Goal: Information Seeking & Learning: Learn about a topic

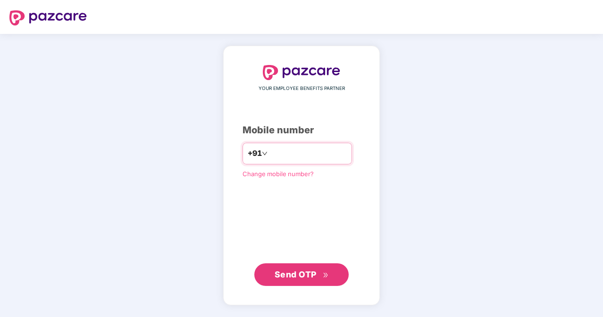
click at [276, 154] on input "number" at bounding box center [307, 153] width 77 height 15
type input "**********"
click at [294, 275] on span "Send OTP" at bounding box center [295, 275] width 42 height 10
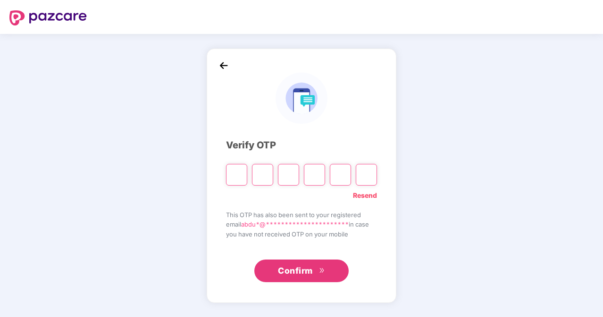
type input "*"
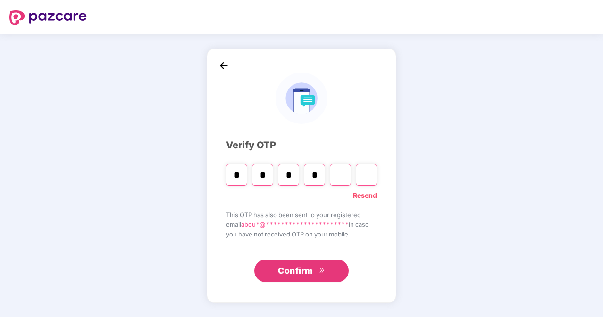
type input "*"
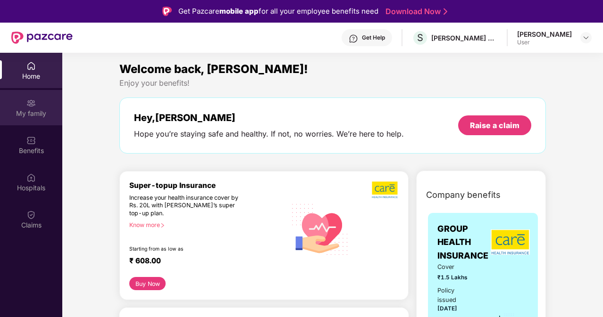
click at [23, 106] on div "My family" at bounding box center [31, 107] width 62 height 35
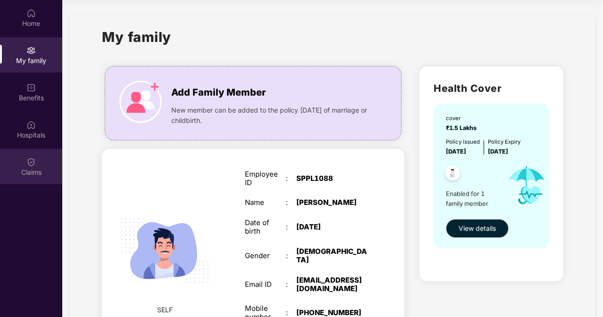
click at [35, 159] on img at bounding box center [30, 161] width 9 height 9
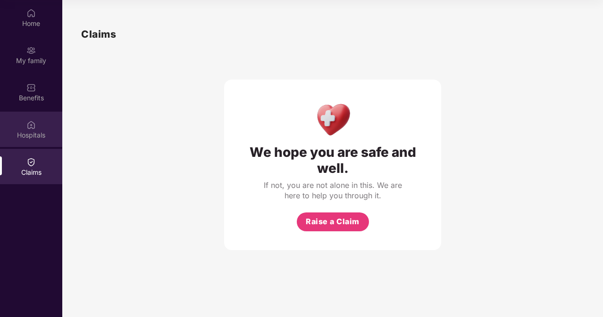
click at [28, 128] on img at bounding box center [30, 124] width 9 height 9
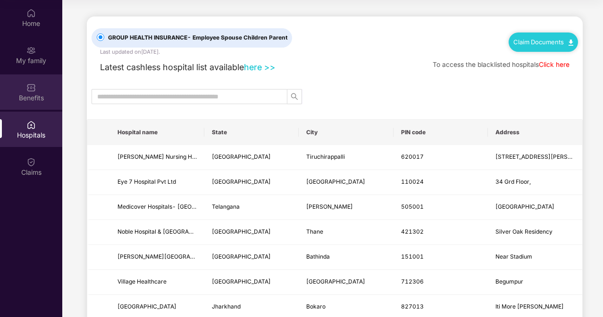
click at [33, 96] on div "Benefits" at bounding box center [31, 97] width 62 height 9
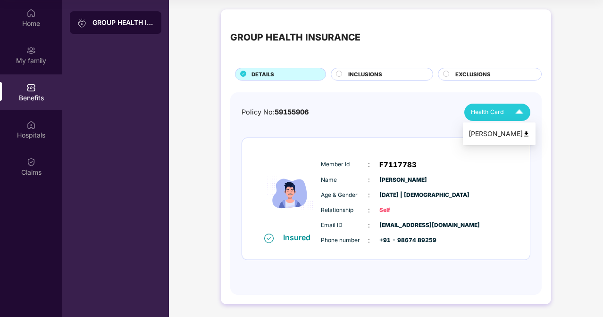
click at [490, 133] on div "[PERSON_NAME]" at bounding box center [498, 134] width 61 height 10
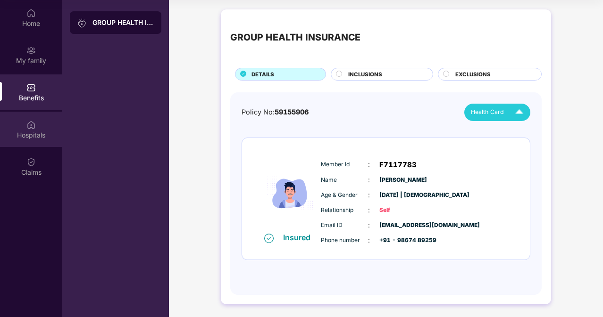
click at [31, 128] on img at bounding box center [30, 124] width 9 height 9
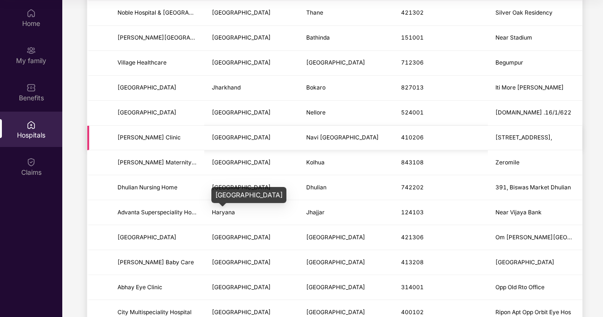
scroll to position [236, 0]
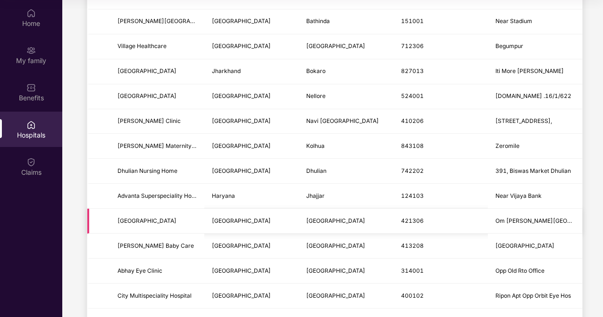
click at [306, 223] on span "[GEOGRAPHIC_DATA]" at bounding box center [335, 220] width 59 height 7
click at [226, 217] on span "[GEOGRAPHIC_DATA]" at bounding box center [241, 220] width 59 height 7
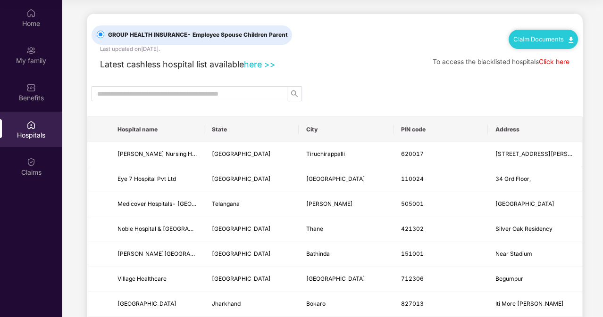
scroll to position [0, 0]
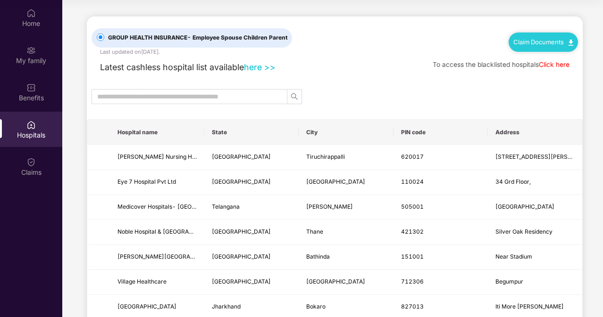
click at [561, 65] on link "Click here" at bounding box center [553, 65] width 31 height 8
click at [253, 94] on input "text" at bounding box center [185, 96] width 177 height 10
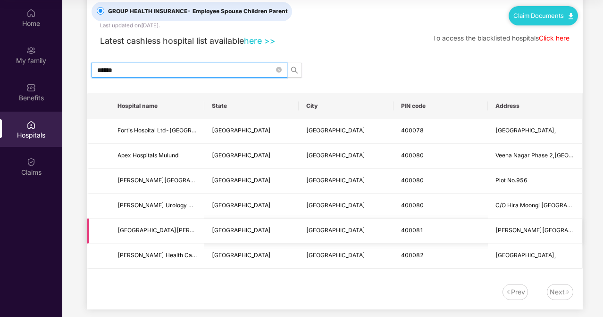
scroll to position [38, 0]
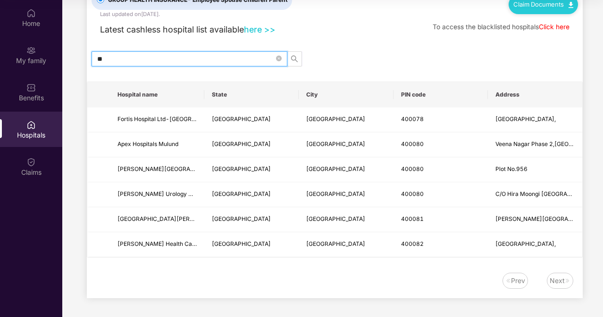
type input "*"
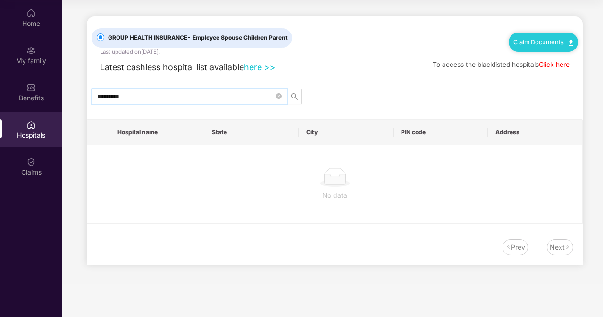
scroll to position [0, 0]
type input "**********"
click at [276, 96] on icon "close-circle" at bounding box center [279, 96] width 6 height 6
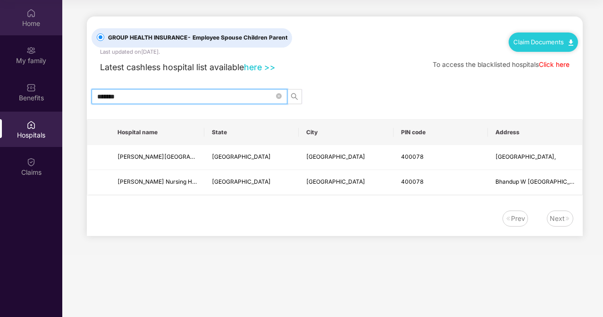
drag, startPoint x: 128, startPoint y: 94, endPoint x: 0, endPoint y: 25, distance: 145.6
click at [0, 52] on div "Home My family Benefits Hospitals Claims GROUP HEALTH INSURANCE - Employee Spou…" at bounding box center [301, 158] width 603 height 317
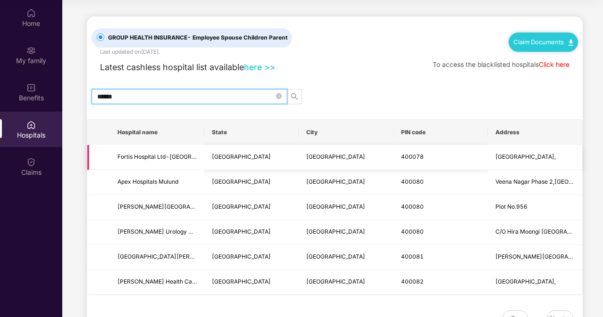
click at [415, 157] on span "400078" at bounding box center [412, 156] width 23 height 7
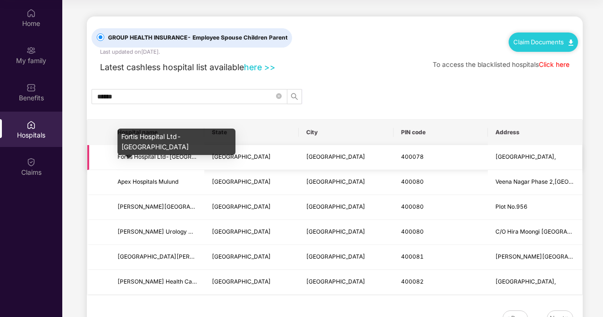
click at [160, 156] on span "Fortis Hospital Ltd-[GEOGRAPHIC_DATA]" at bounding box center [172, 156] width 111 height 7
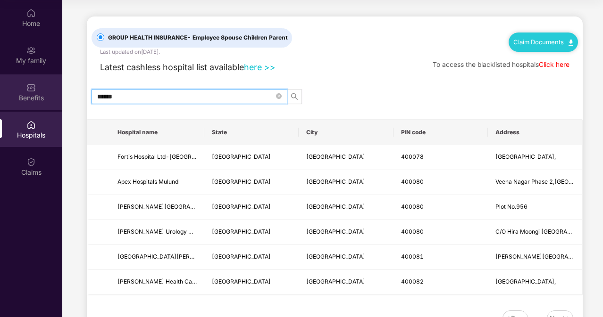
drag, startPoint x: 49, startPoint y: 94, endPoint x: 0, endPoint y: 85, distance: 49.8
click at [0, 85] on div "Home My family Benefits Hospitals Claims GROUP HEALTH INSURANCE - Employee Spou…" at bounding box center [301, 158] width 603 height 317
type input "*****"
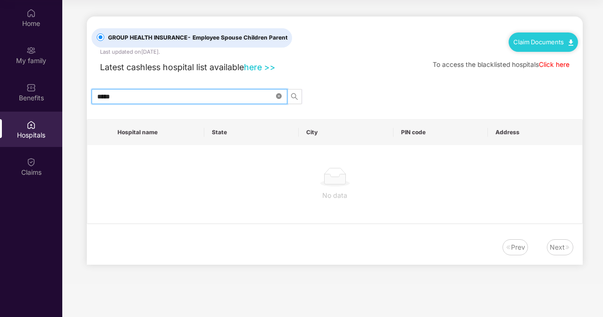
click at [280, 98] on icon "close-circle" at bounding box center [279, 96] width 6 height 6
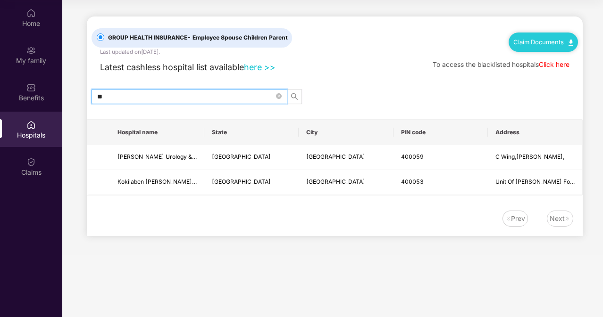
type input "*"
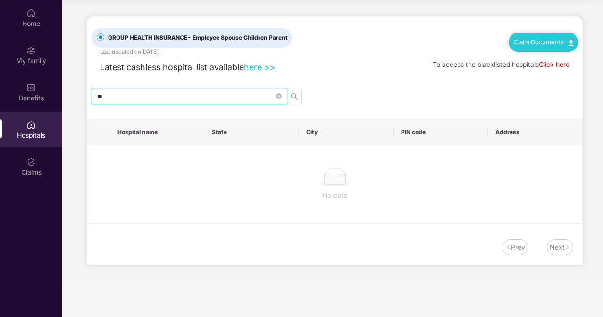
type input "*"
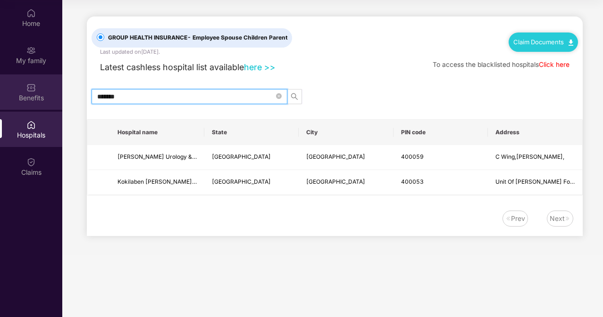
drag, startPoint x: 143, startPoint y: 91, endPoint x: 0, endPoint y: 83, distance: 143.6
click at [0, 95] on div "Home My family Benefits Hospitals Claims GROUP HEALTH INSURANCE - Employee Spou…" at bounding box center [301, 158] width 603 height 317
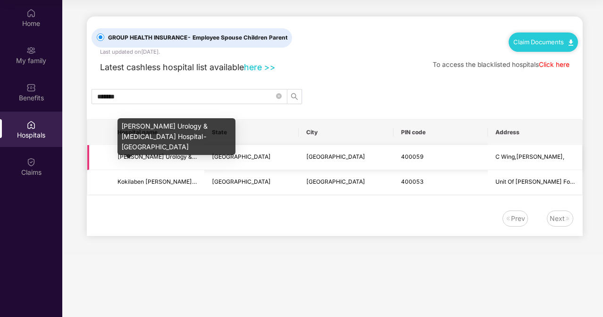
click at [156, 156] on span "[PERSON_NAME] Urology & [MEDICAL_DATA] Hospital-[GEOGRAPHIC_DATA]" at bounding box center [221, 156] width 209 height 7
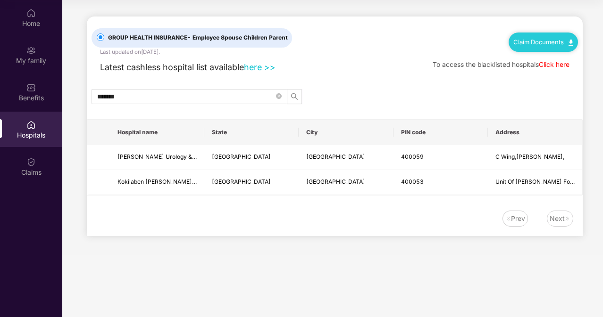
drag, startPoint x: 125, startPoint y: 99, endPoint x: 34, endPoint y: 110, distance: 91.6
click at [34, 110] on div "Home My family Benefits Hospitals Claims GROUP HEALTH INSURANCE - Employee Spou…" at bounding box center [301, 158] width 603 height 317
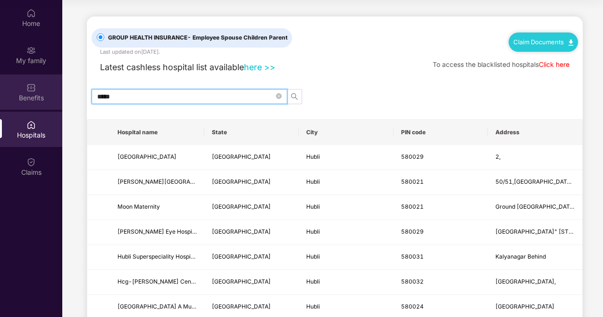
drag, startPoint x: 129, startPoint y: 92, endPoint x: 0, endPoint y: 90, distance: 128.7
click at [0, 90] on div "Home My family Benefits Hospitals Claims GROUP HEALTH INSURANCE - Employee Spou…" at bounding box center [301, 158] width 603 height 317
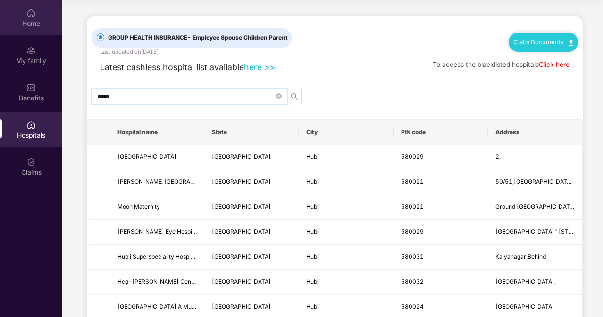
type input "*****"
click at [25, 12] on div "Home" at bounding box center [31, 17] width 62 height 35
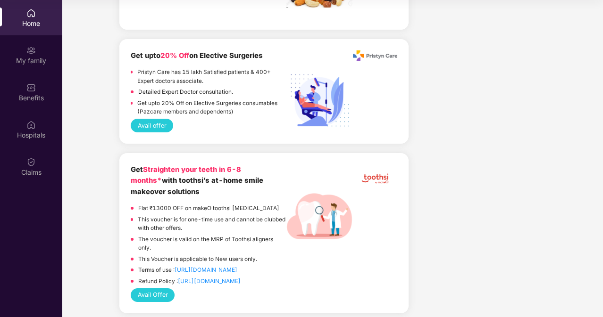
scroll to position [2815, 0]
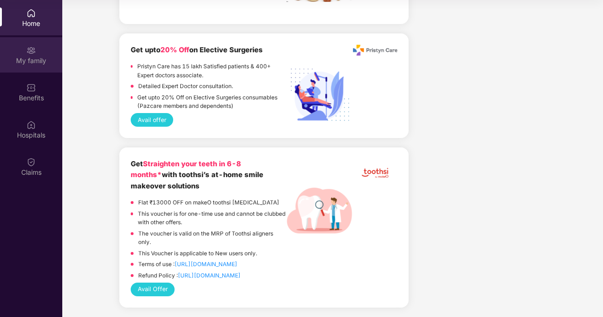
click at [28, 50] on img at bounding box center [30, 50] width 9 height 9
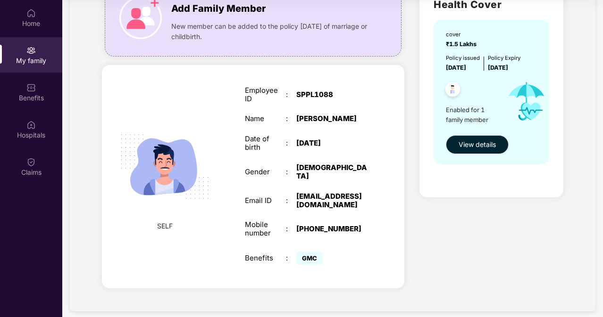
scroll to position [85, 0]
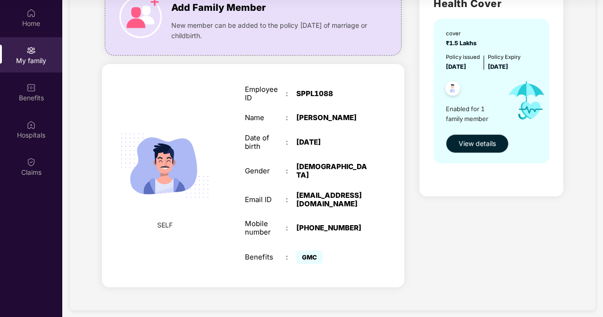
click at [487, 143] on span "View details" at bounding box center [476, 144] width 37 height 10
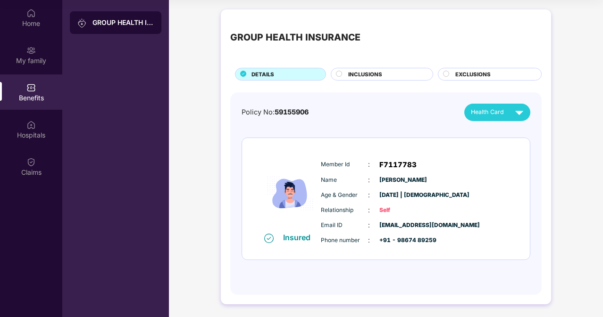
click at [336, 73] on icon at bounding box center [339, 74] width 6 height 6
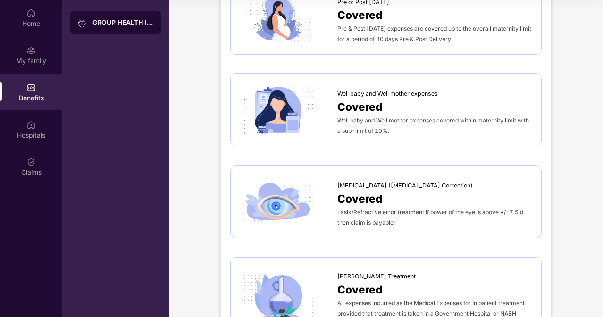
scroll to position [1017, 0]
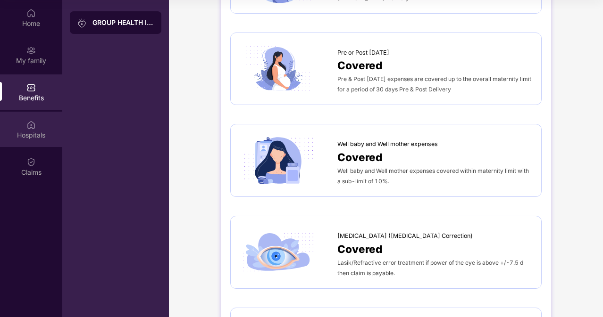
click at [25, 132] on div "Hospitals" at bounding box center [31, 135] width 62 height 9
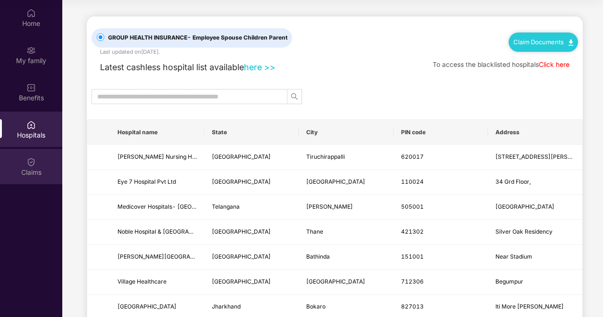
click at [45, 168] on div "Claims" at bounding box center [31, 172] width 62 height 9
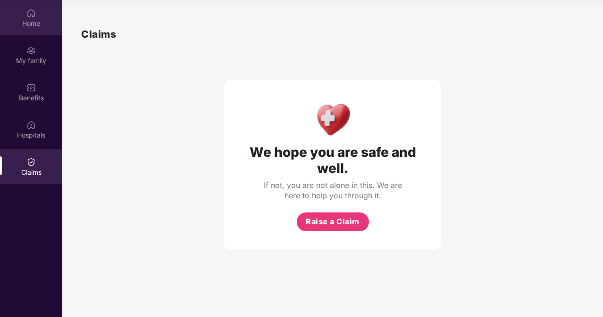
click at [29, 15] on img at bounding box center [30, 12] width 9 height 9
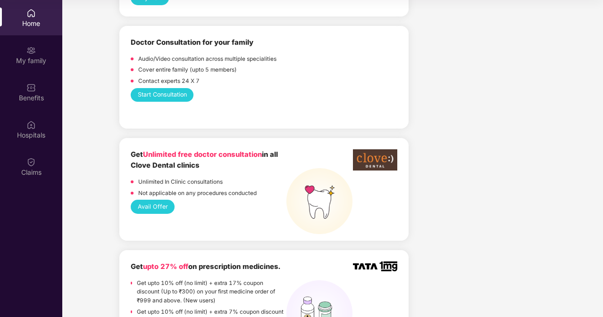
scroll to position [519, 0]
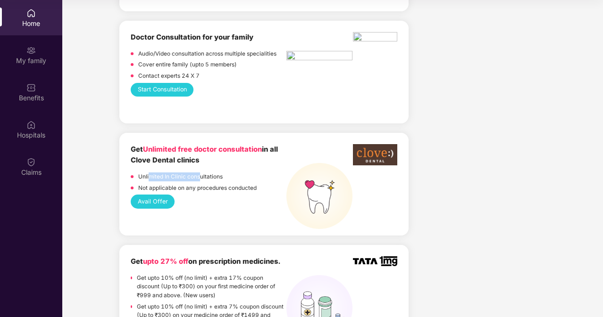
drag, startPoint x: 148, startPoint y: 178, endPoint x: 199, endPoint y: 173, distance: 51.7
click at [199, 173] on p "Unlimited In Clinic consultations" at bounding box center [180, 177] width 84 height 9
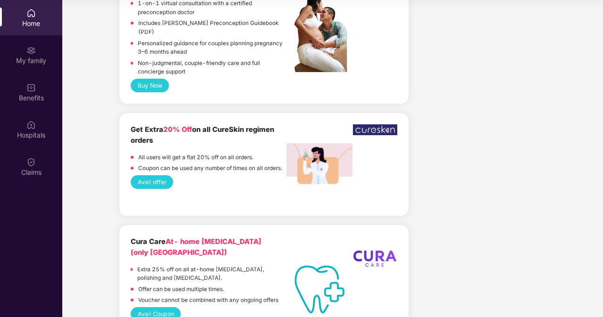
scroll to position [1132, 0]
